Goal: Task Accomplishment & Management: Complete application form

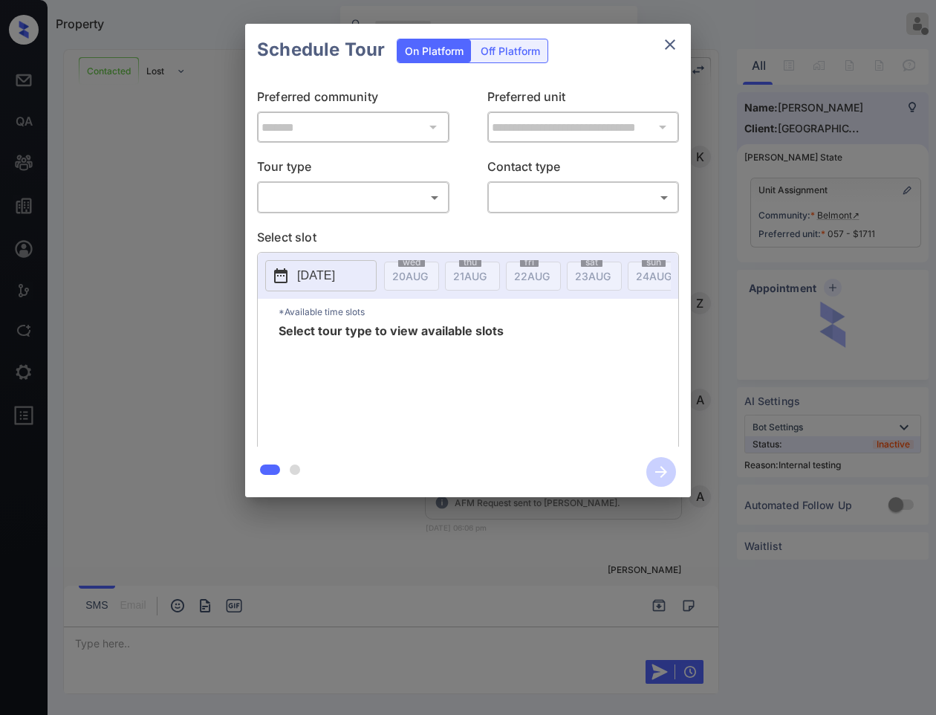
scroll to position [6382, 0]
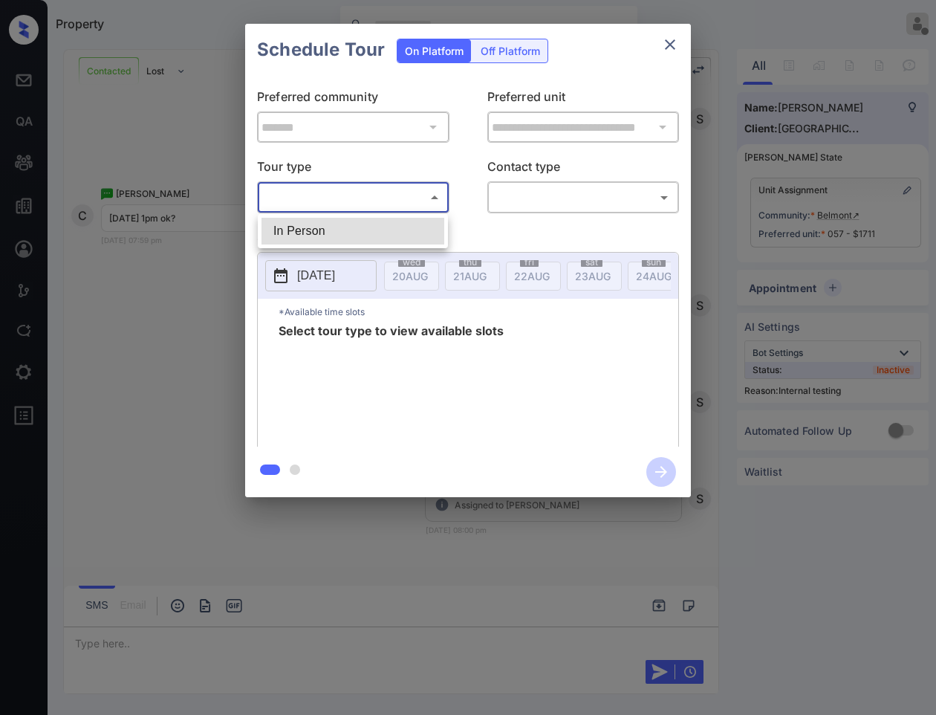
click at [396, 209] on body "Property Vhic Offline Set yourself online Set yourself on break Profile Switch …" at bounding box center [468, 357] width 936 height 715
click at [306, 232] on li "In Person" at bounding box center [352, 231] width 183 height 27
type input "********"
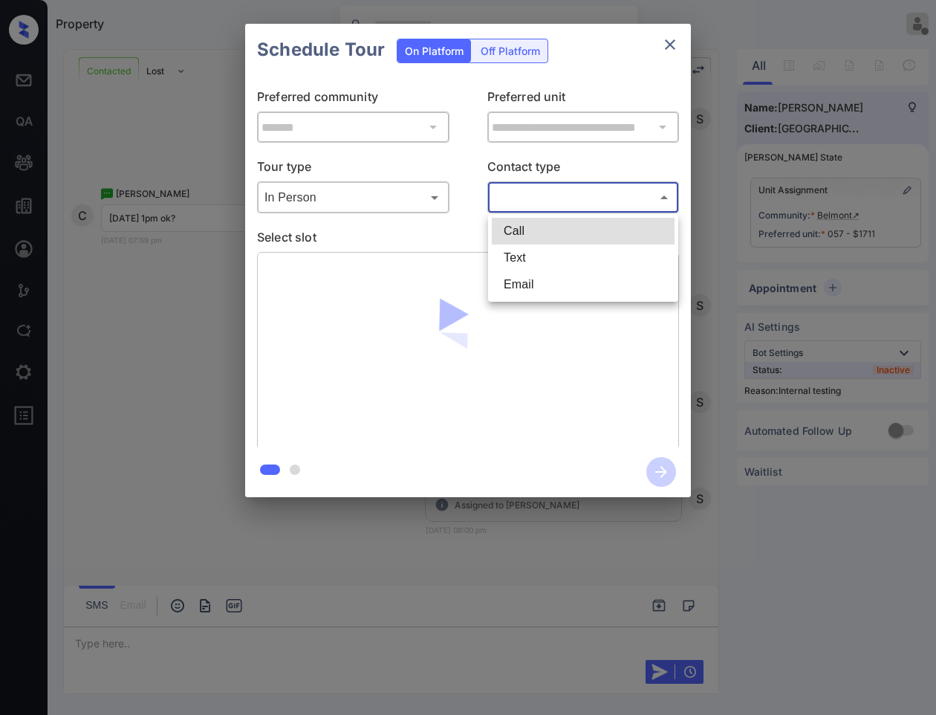
click at [577, 205] on body "Property Vhic Offline Set yourself online Set yourself on break Profile Switch …" at bounding box center [468, 357] width 936 height 715
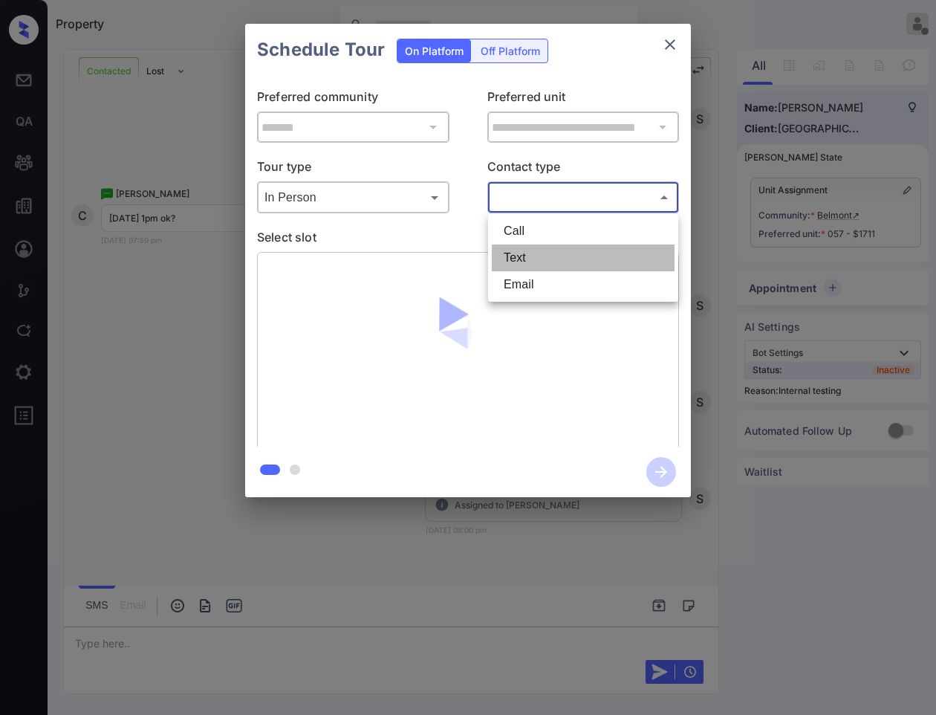
click at [526, 261] on li "Text" at bounding box center [583, 257] width 183 height 27
type input "****"
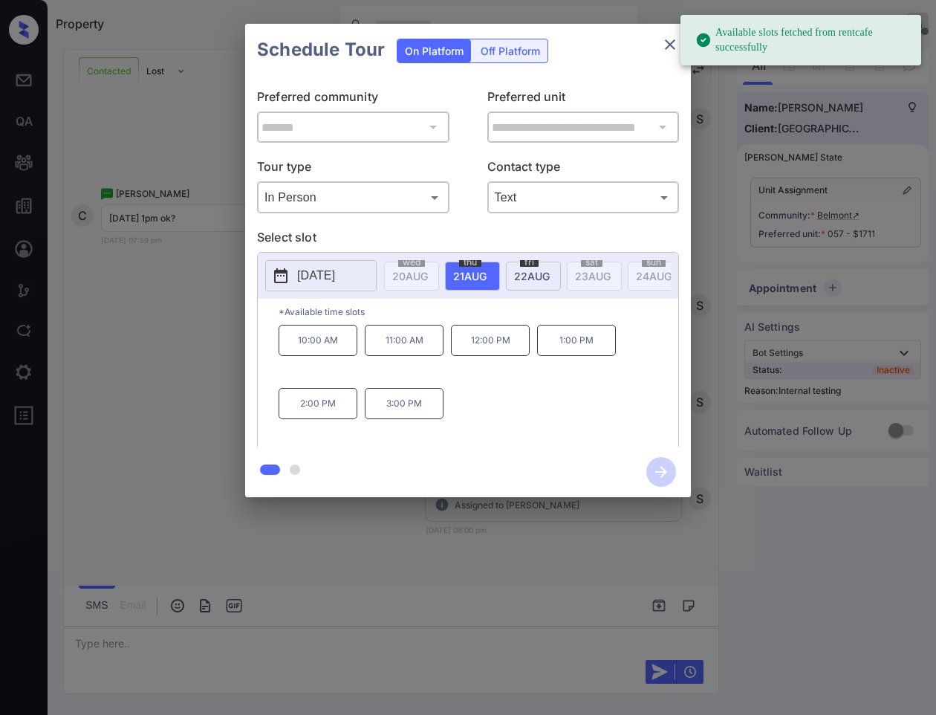
click at [325, 277] on p "[DATE]" at bounding box center [316, 276] width 38 height 18
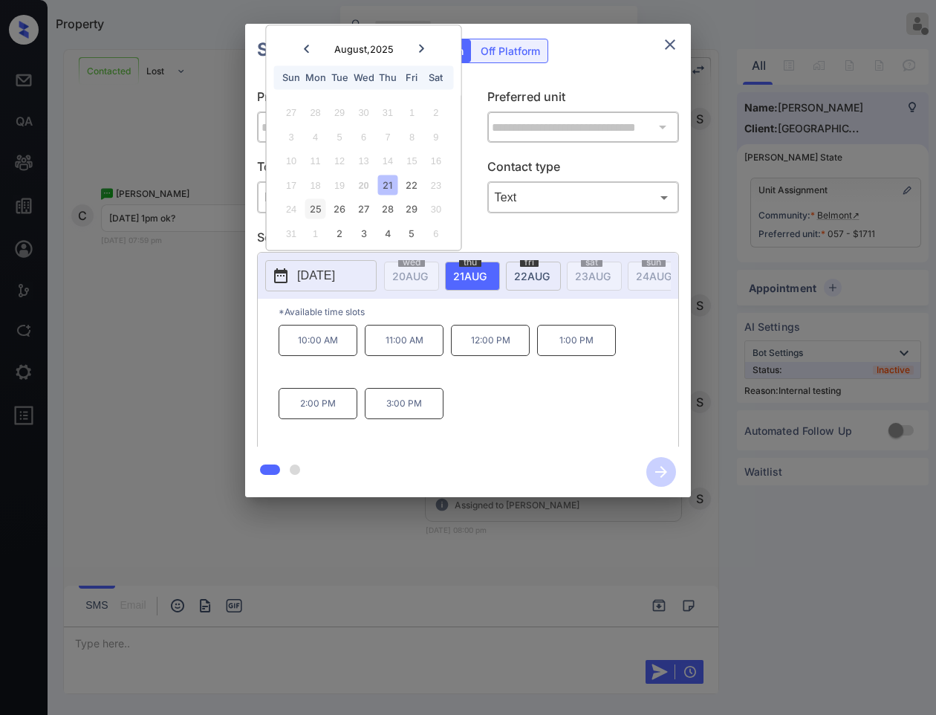
click at [314, 209] on div "25" at bounding box center [315, 209] width 20 height 20
click at [678, 38] on icon "close" at bounding box center [670, 45] width 18 height 18
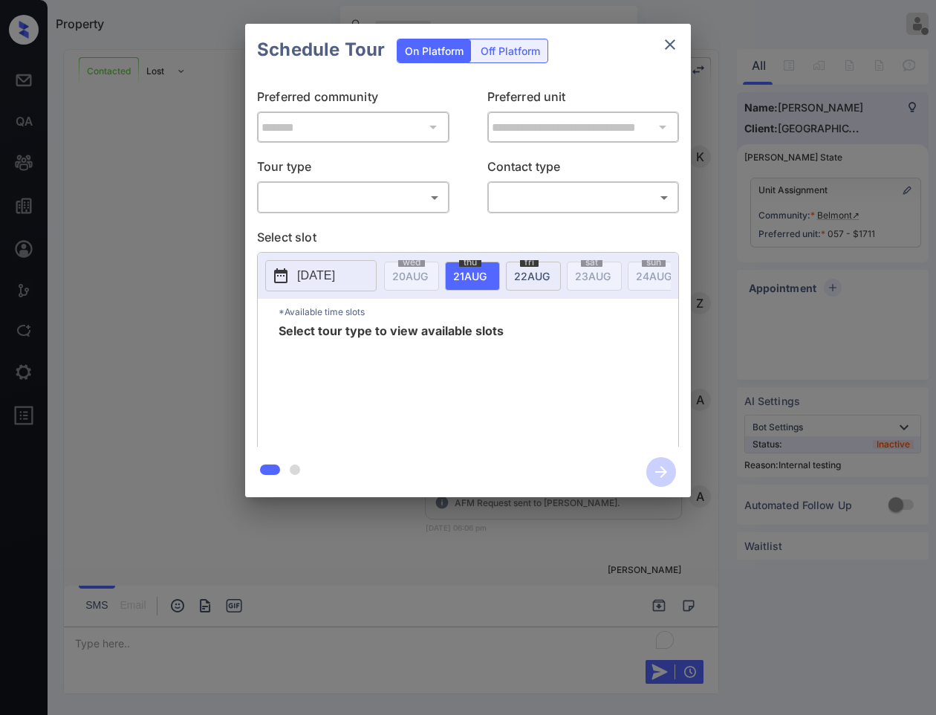
scroll to position [6568, 0]
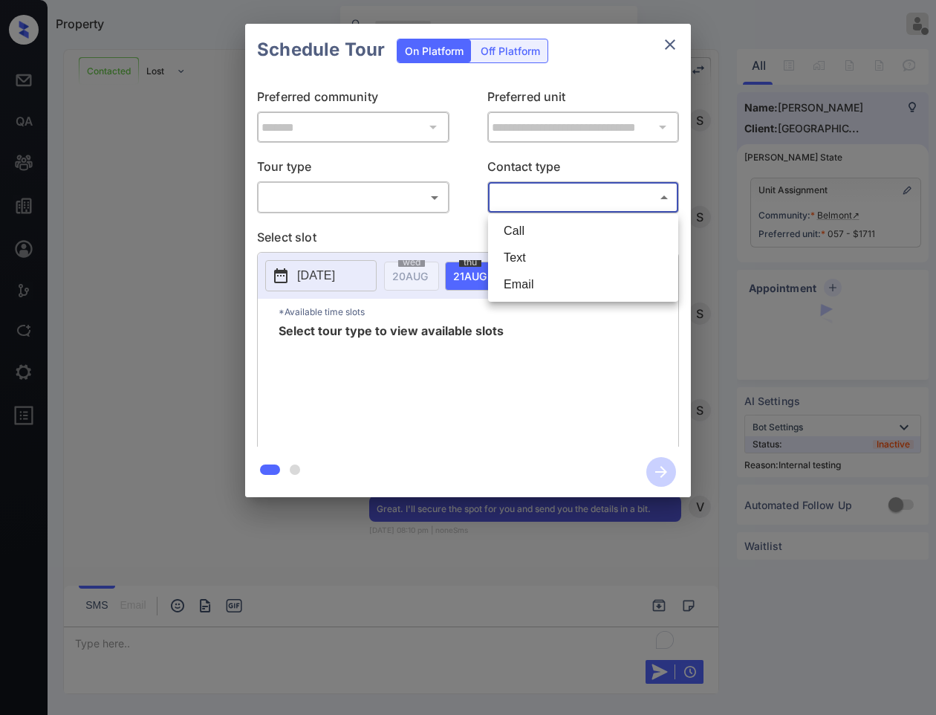
click at [550, 197] on body "Property Vhic Offline Set yourself online Set yourself on break Profile Switch …" at bounding box center [468, 357] width 936 height 715
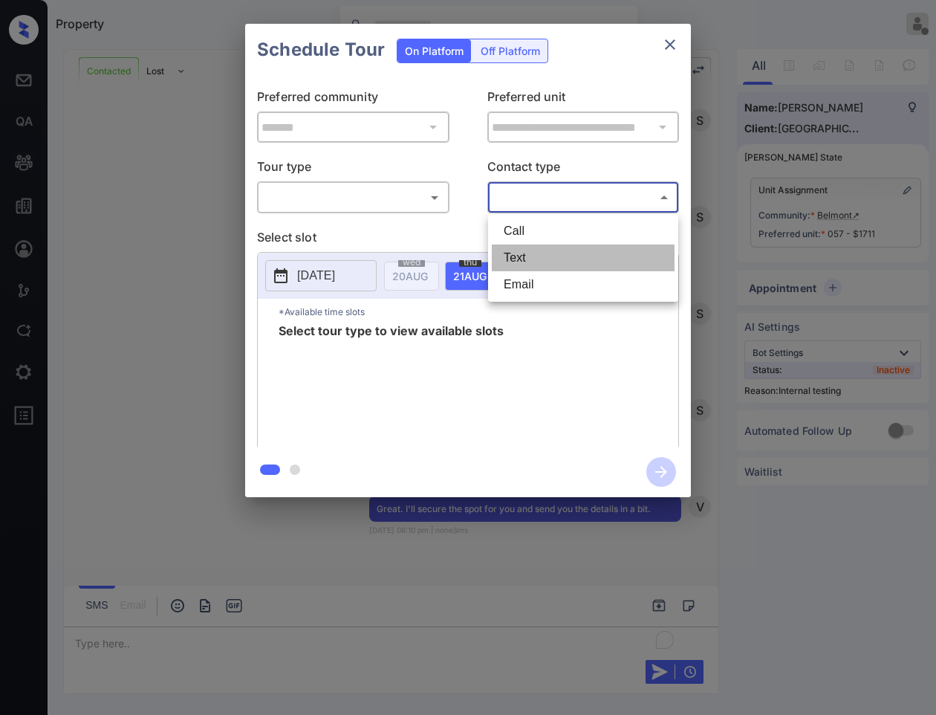
click at [524, 258] on li "Text" at bounding box center [583, 257] width 183 height 27
type input "****"
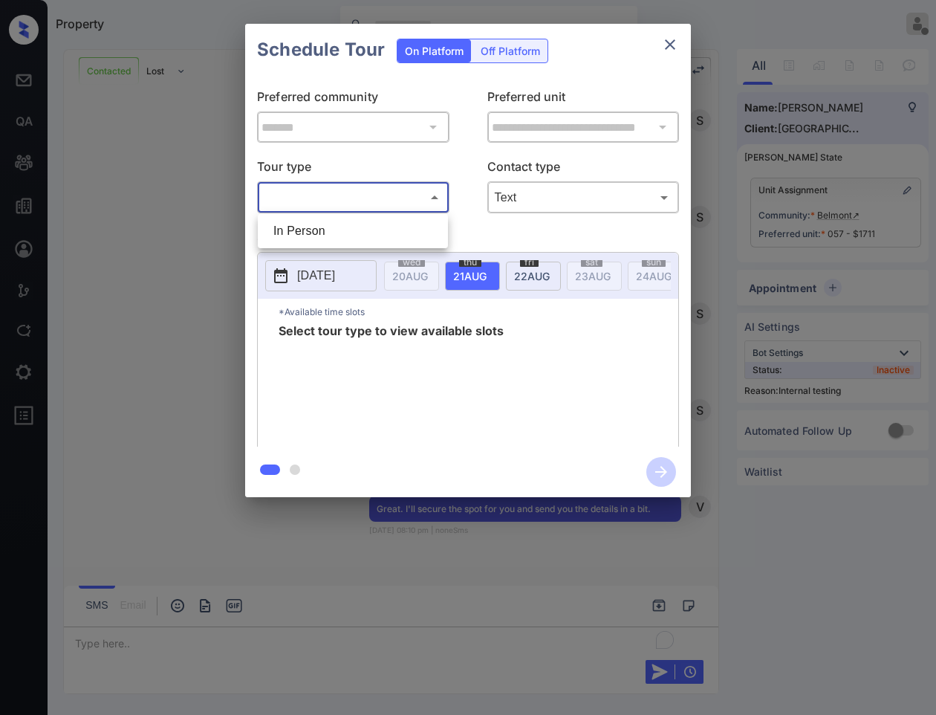
click at [384, 198] on body "Property Vhic Offline Set yourself online Set yourself on break Profile Switch …" at bounding box center [468, 357] width 936 height 715
click at [179, 335] on div at bounding box center [468, 357] width 936 height 715
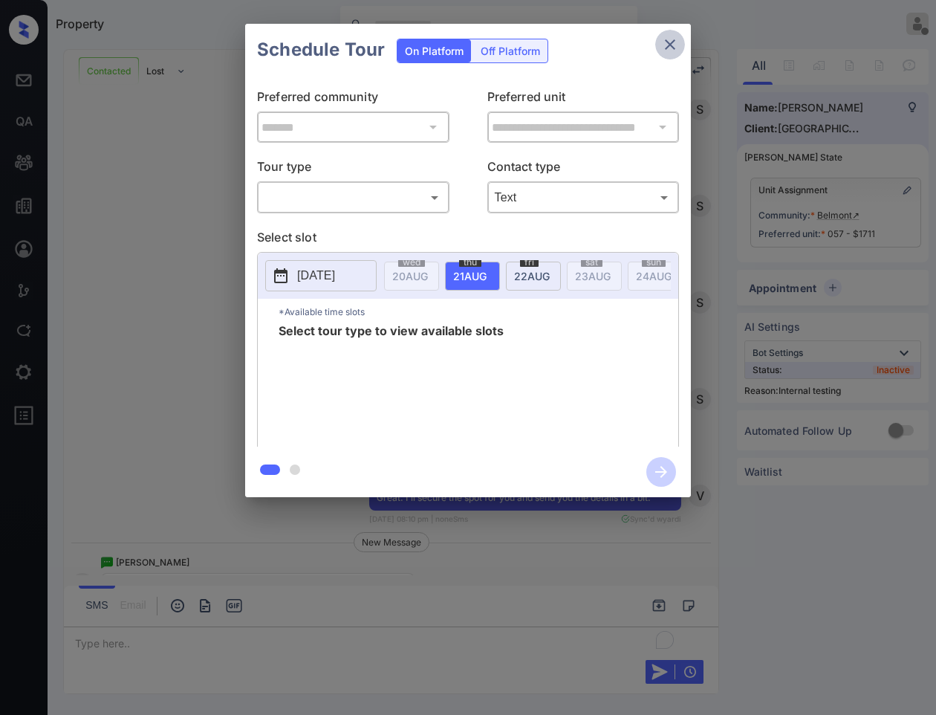
click at [672, 45] on icon "close" at bounding box center [670, 45] width 18 height 18
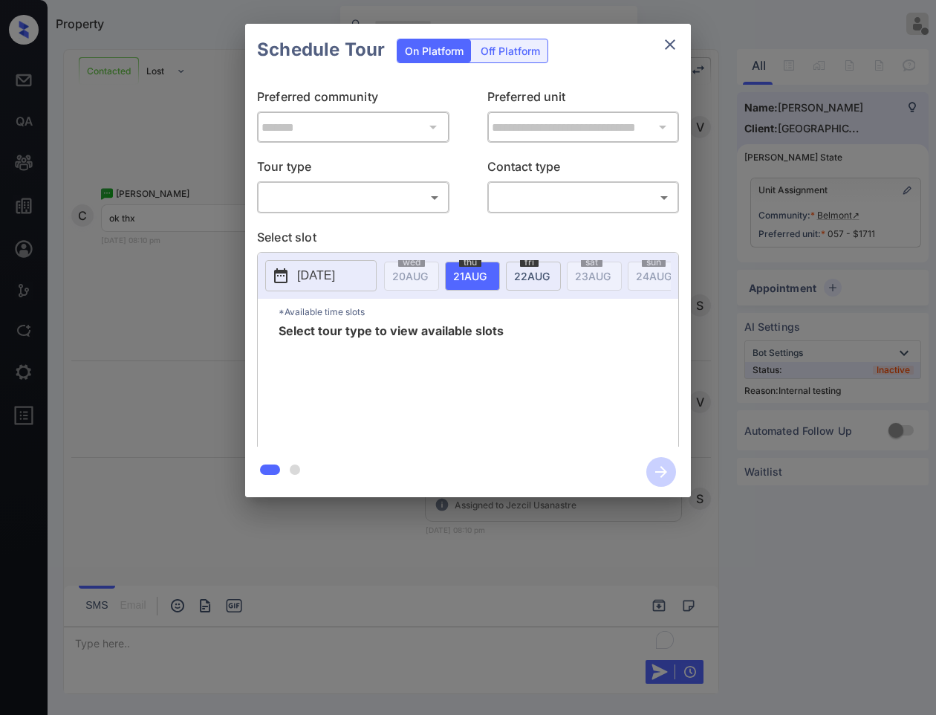
scroll to position [6949, 0]
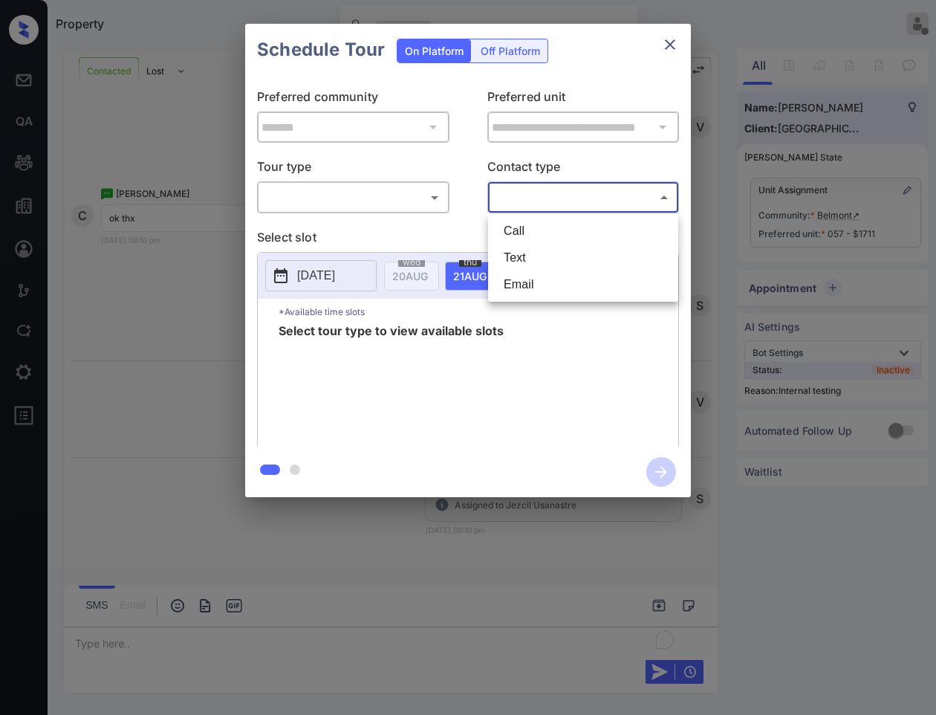
click at [517, 199] on body "Property Vhic Offline Set yourself online Set yourself on break Profile Switch …" at bounding box center [468, 357] width 936 height 715
click at [511, 260] on li "Text" at bounding box center [583, 257] width 183 height 27
type input "****"
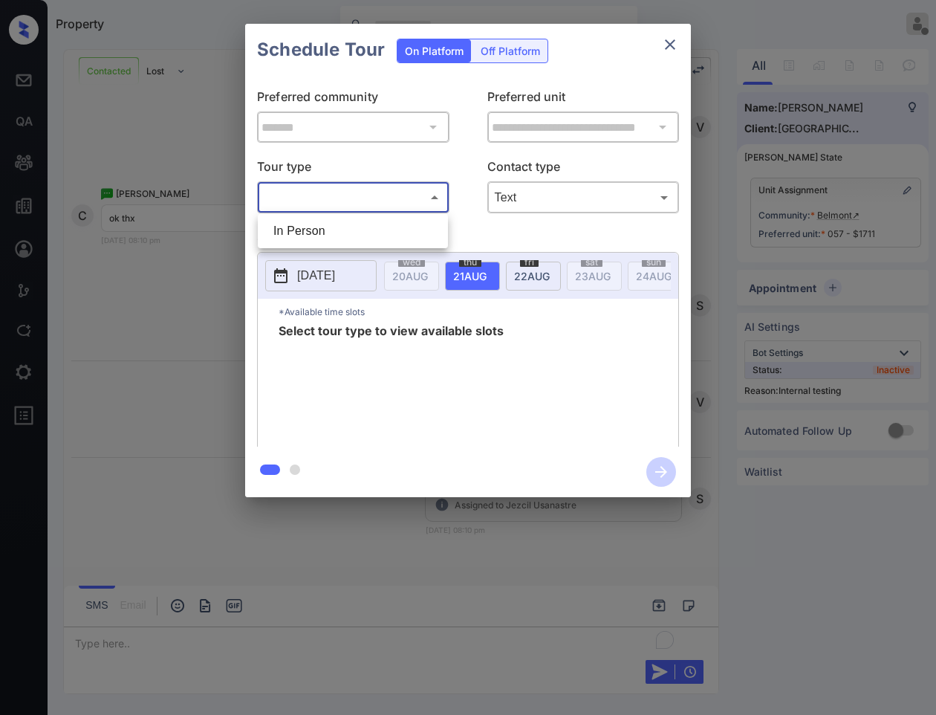
click at [403, 198] on body "Property Vhic Offline Set yourself online Set yourself on break Profile Switch …" at bounding box center [468, 357] width 936 height 715
click at [307, 230] on li "In Person" at bounding box center [352, 231] width 183 height 27
type input "********"
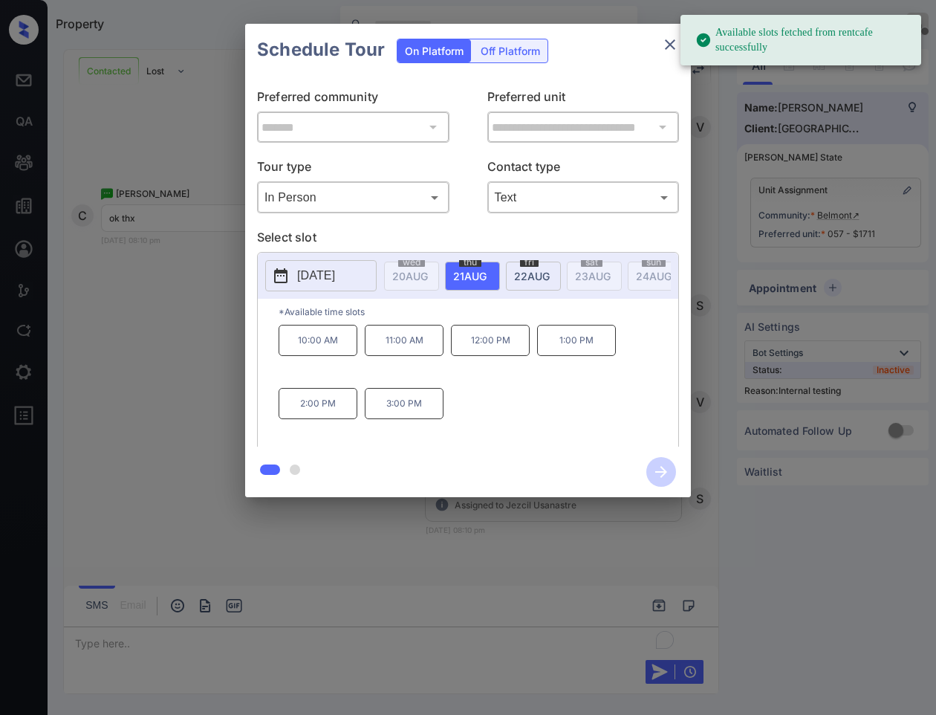
click at [329, 276] on p "[DATE]" at bounding box center [316, 276] width 38 height 18
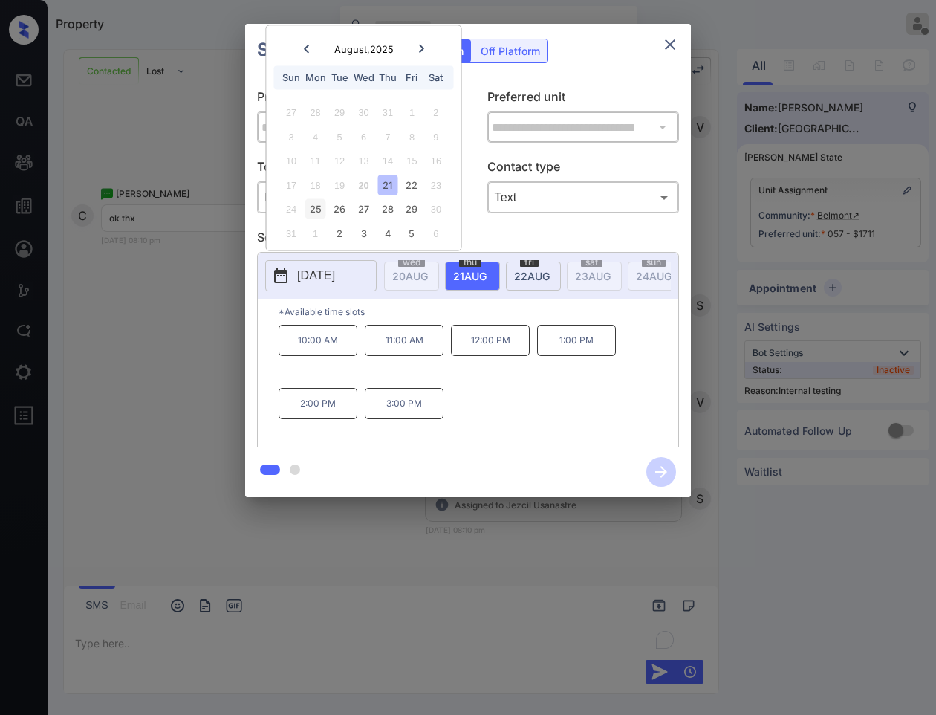
click at [319, 212] on div "25" at bounding box center [315, 209] width 20 height 20
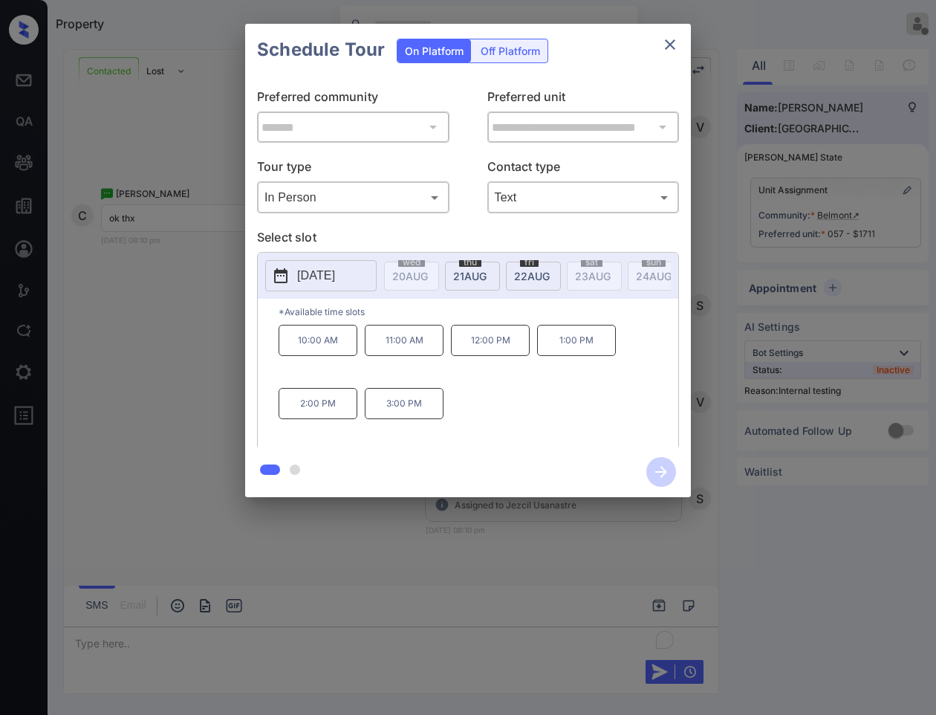
click at [568, 351] on p "1:00 PM" at bounding box center [576, 340] width 79 height 31
click at [662, 474] on icon "button" at bounding box center [661, 472] width 30 height 30
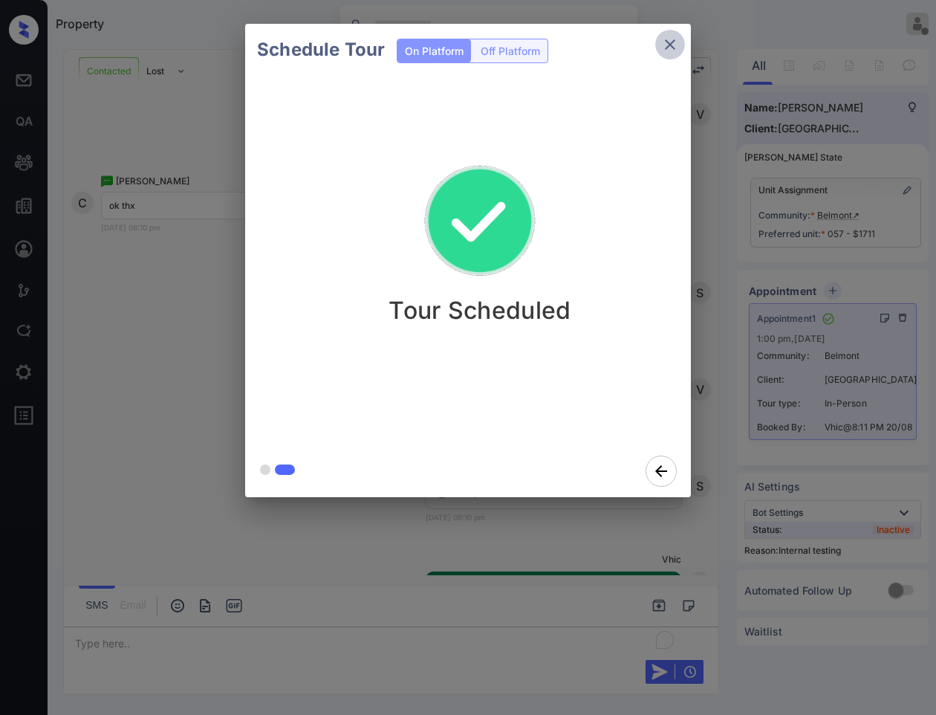
click at [671, 46] on icon "close" at bounding box center [670, 44] width 10 height 10
